Goal: Ask a question

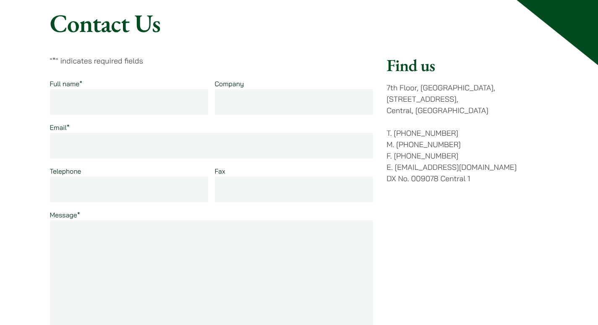
scroll to position [84, 0]
click at [81, 145] on input "Email *" at bounding box center [212, 145] width 324 height 26
type input "WilliamEConverse583@gmail.com"
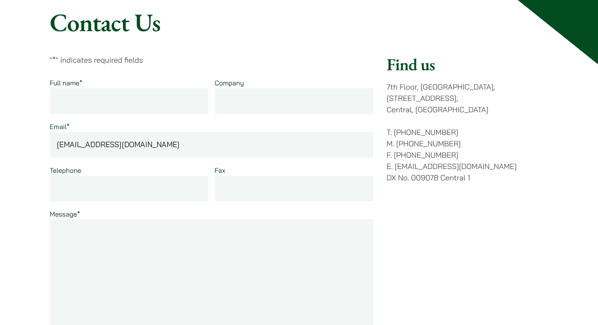
type input "WilliamE Converse"
type input "zealinfotechs.com"
type input "+1 07968692870"
click at [234, 188] on input "Fax" at bounding box center [294, 188] width 159 height 26
paste input "A new query about a publication on haldanes.com"
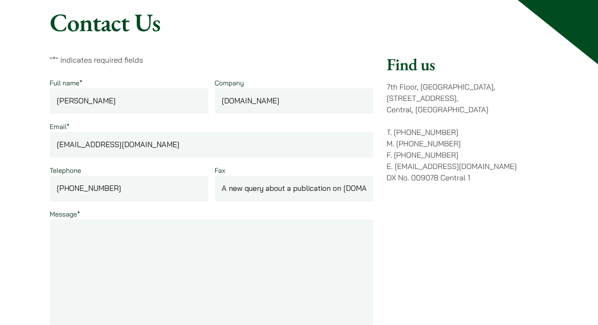
scroll to position [0, 26]
type input "A new query about a publication on haldanes.com"
click at [196, 249] on textarea "Message *" at bounding box center [212, 279] width 324 height 121
paste textarea ""Greetings, We would like to inquire about the possibility of advertising throu…"
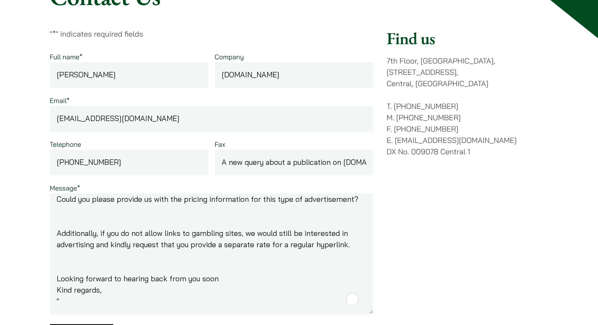
scroll to position [309, 0]
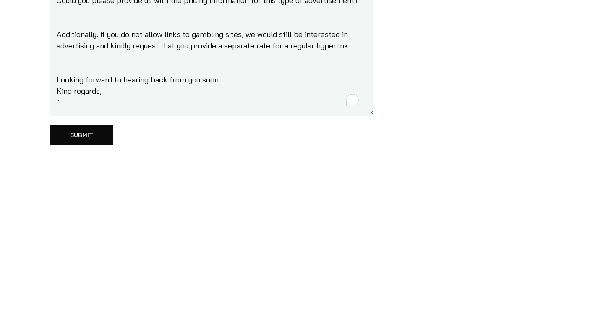
type textarea ""Greetings, We would like to inquire about the possibility of advertising throu…"
click at [69, 131] on input "Submit" at bounding box center [81, 135] width 63 height 20
